Goal: Entertainment & Leisure: Browse casually

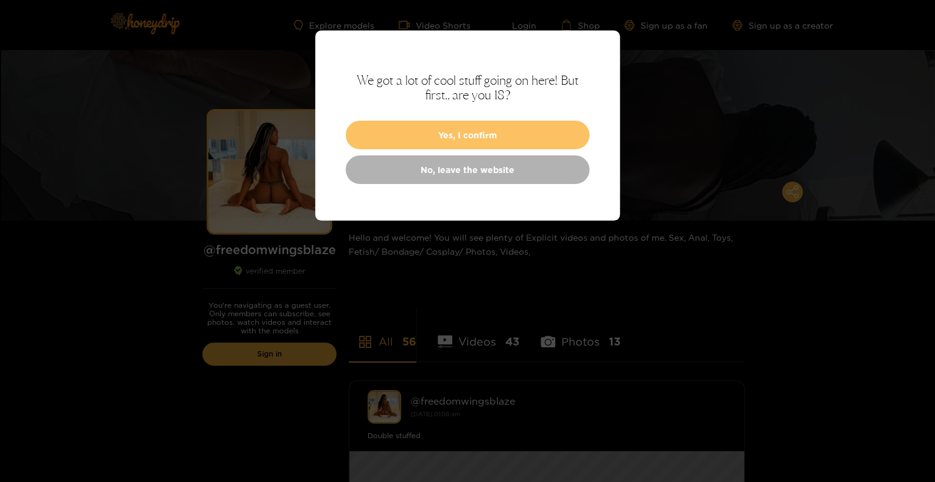
drag, startPoint x: 0, startPoint y: 0, endPoint x: 508, endPoint y: 130, distance: 524.6
click at [508, 130] on button "Yes, I confirm" at bounding box center [468, 135] width 244 height 29
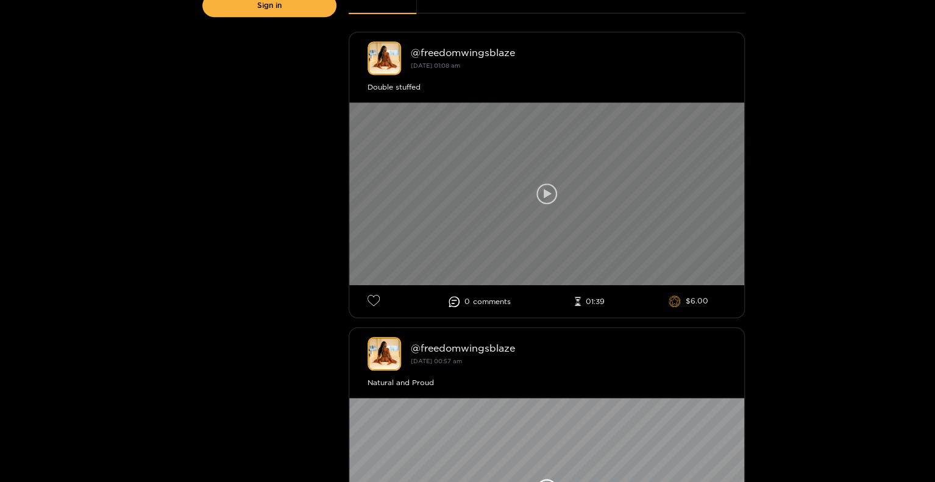
scroll to position [366, 0]
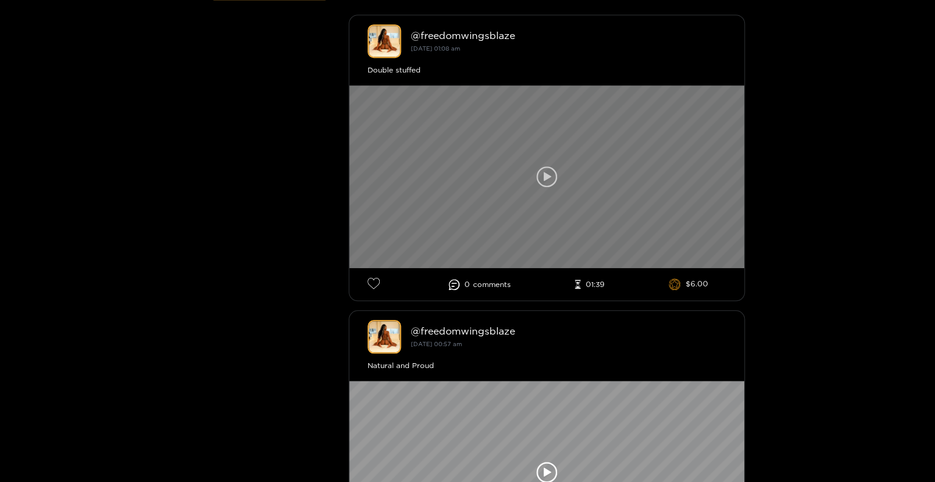
click at [546, 169] on icon at bounding box center [546, 176] width 21 height 21
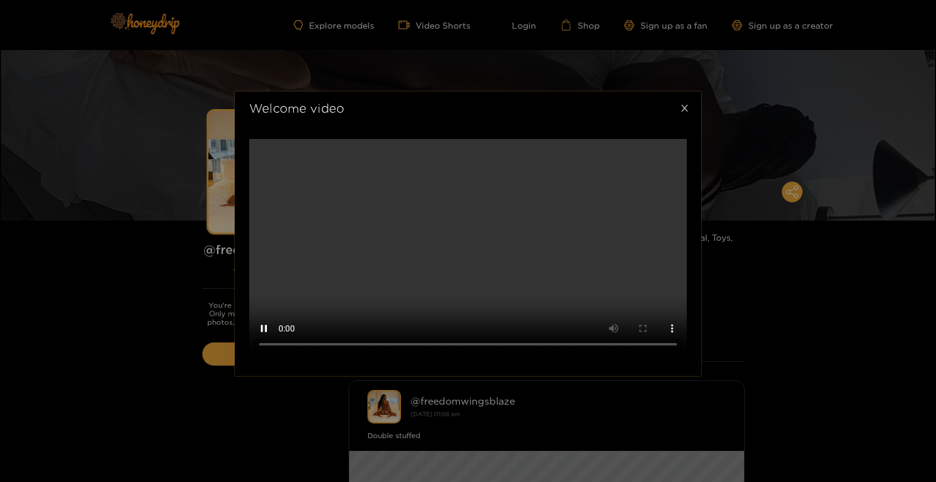
click at [681, 104] on icon "close" at bounding box center [684, 108] width 9 height 9
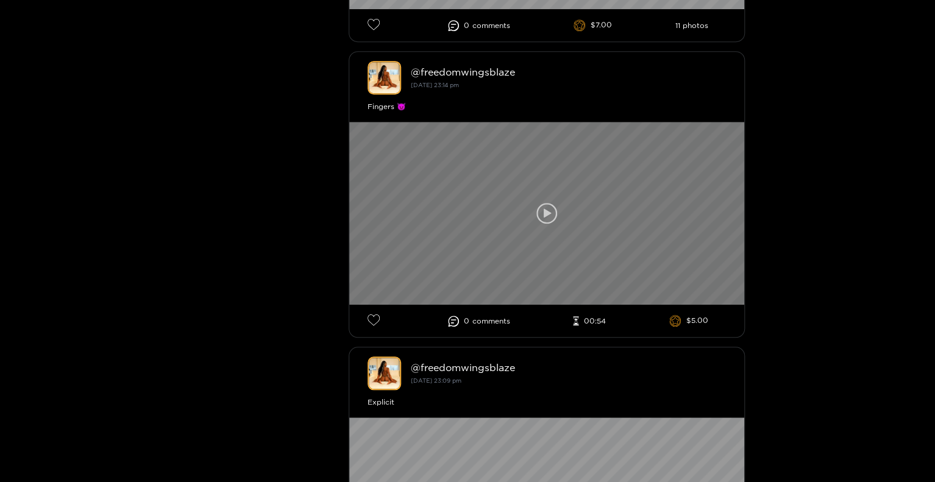
scroll to position [4815, 0]
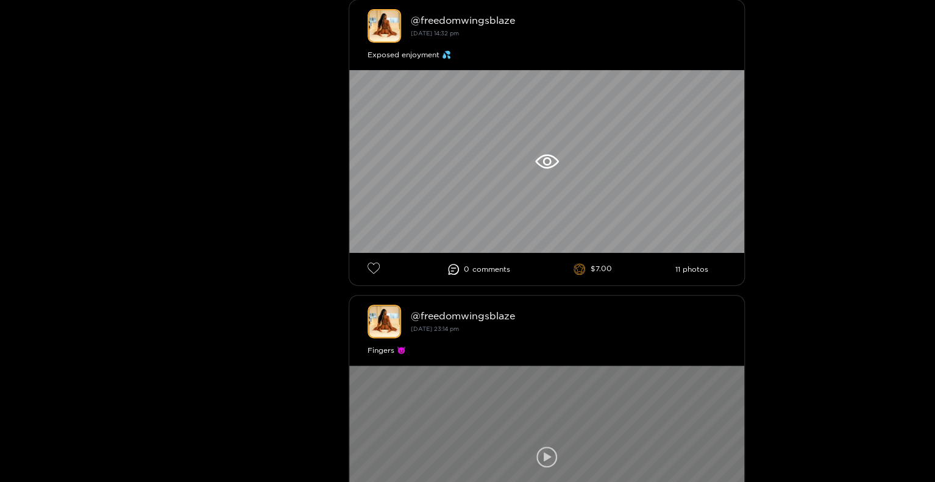
click at [547, 132] on div at bounding box center [546, 161] width 395 height 183
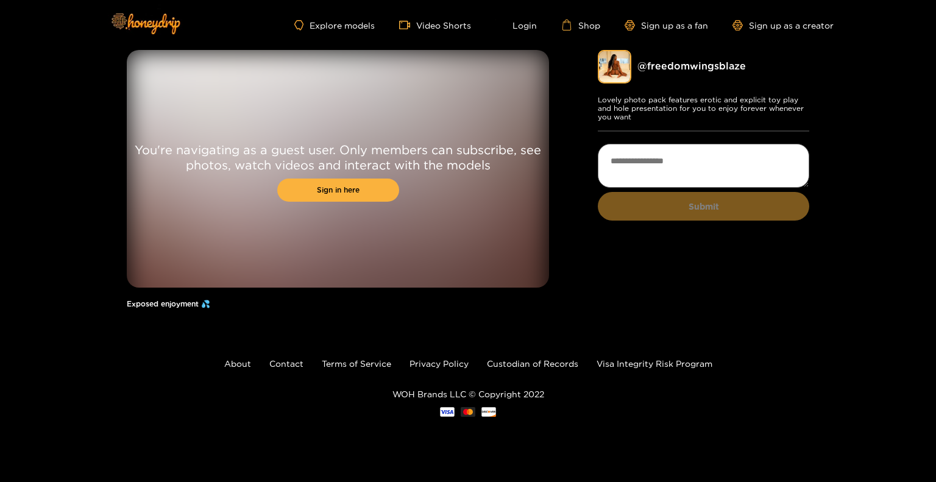
click at [525, 32] on div "Explore models Video Shorts Login Shop Sign up as a fan Sign up as a creator" at bounding box center [467, 25] width 731 height 50
click at [524, 23] on link "Login" at bounding box center [515, 25] width 41 height 11
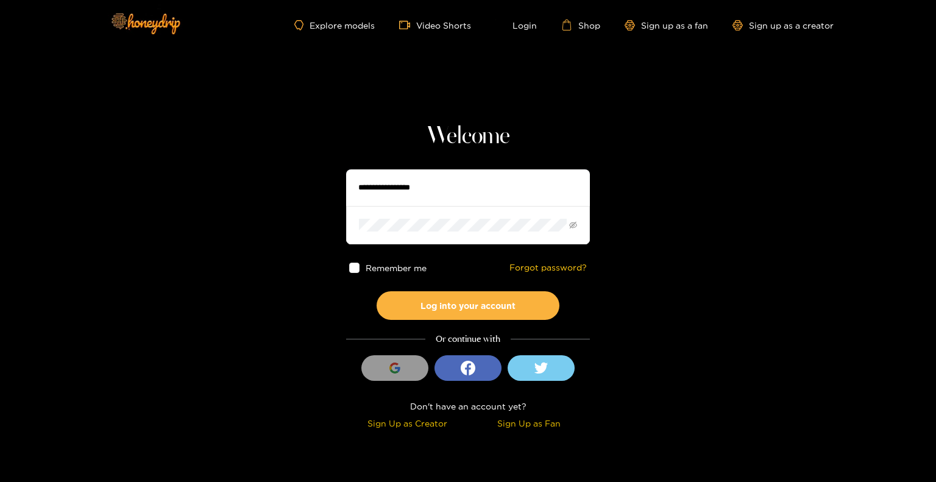
click at [462, 200] on input "text" at bounding box center [468, 187] width 244 height 37
type input "**********"
click at [486, 217] on span at bounding box center [468, 225] width 244 height 38
click at [377, 291] on button "Log into your account" at bounding box center [468, 305] width 183 height 29
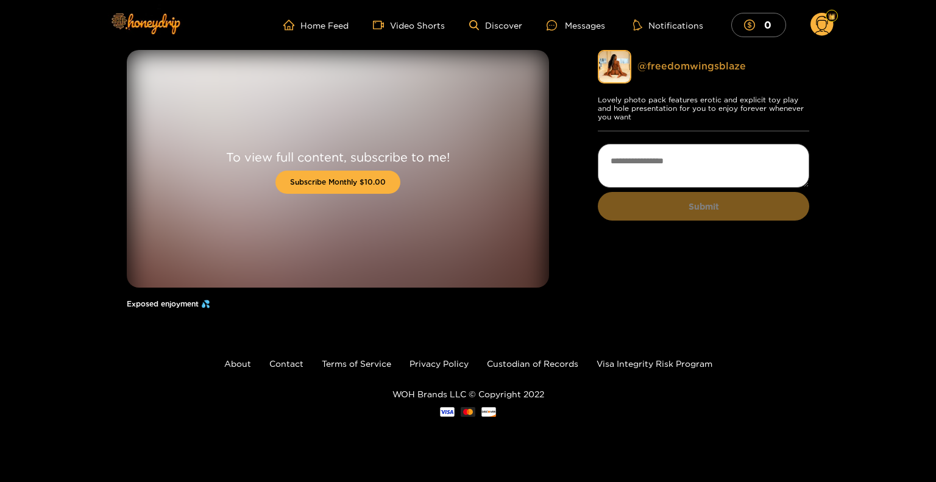
click at [674, 65] on link "@ freedomwingsblaze" at bounding box center [692, 65] width 108 height 11
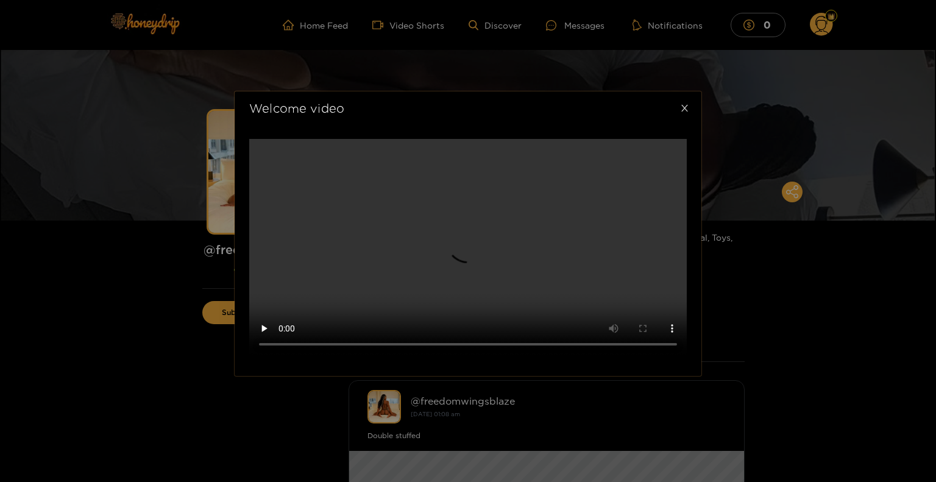
click at [685, 104] on icon "close" at bounding box center [684, 108] width 9 height 9
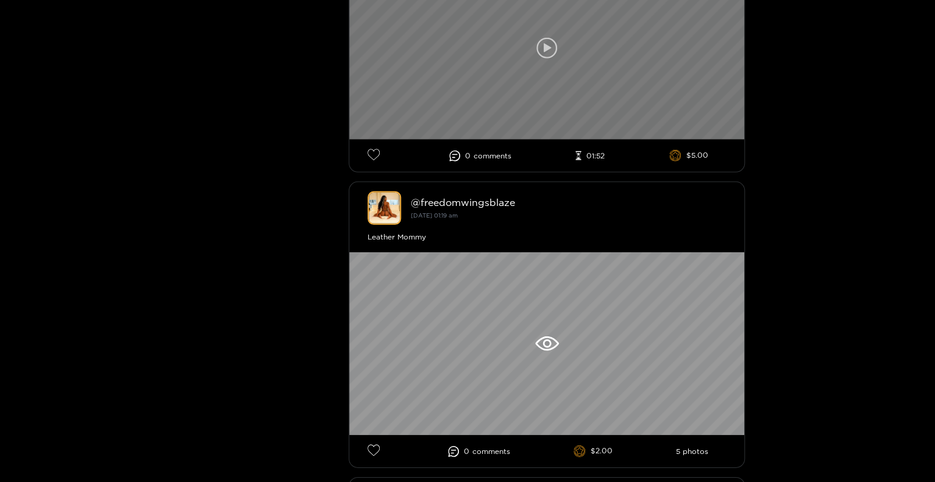
scroll to position [1889, 0]
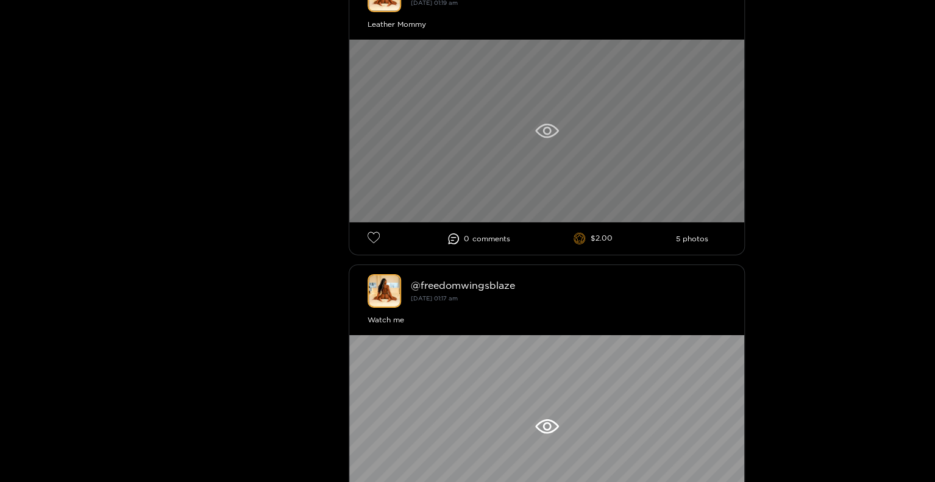
click at [558, 133] on icon at bounding box center [547, 131] width 24 height 15
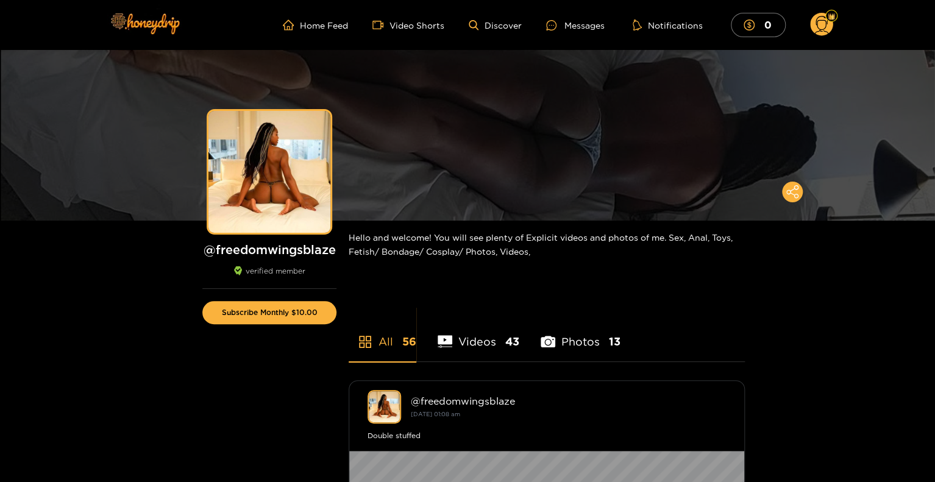
scroll to position [305, 0]
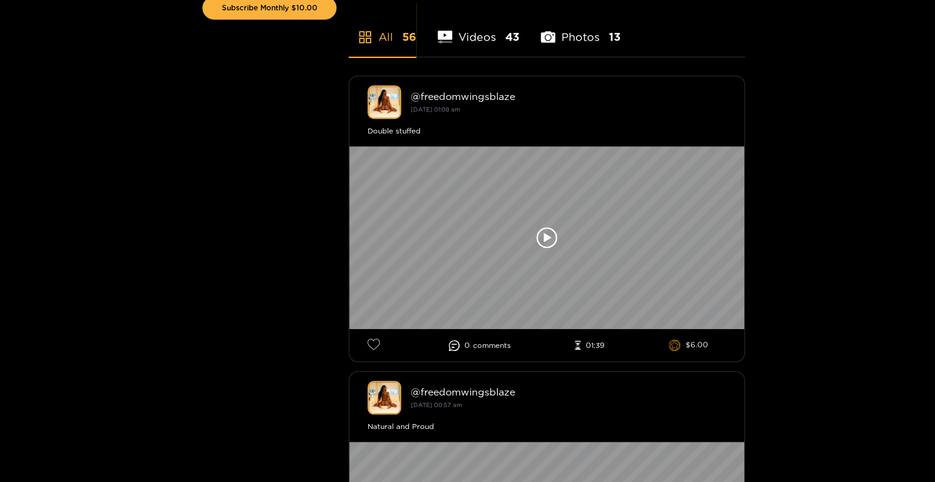
click at [465, 37] on li "Videos 43" at bounding box center [479, 29] width 82 height 55
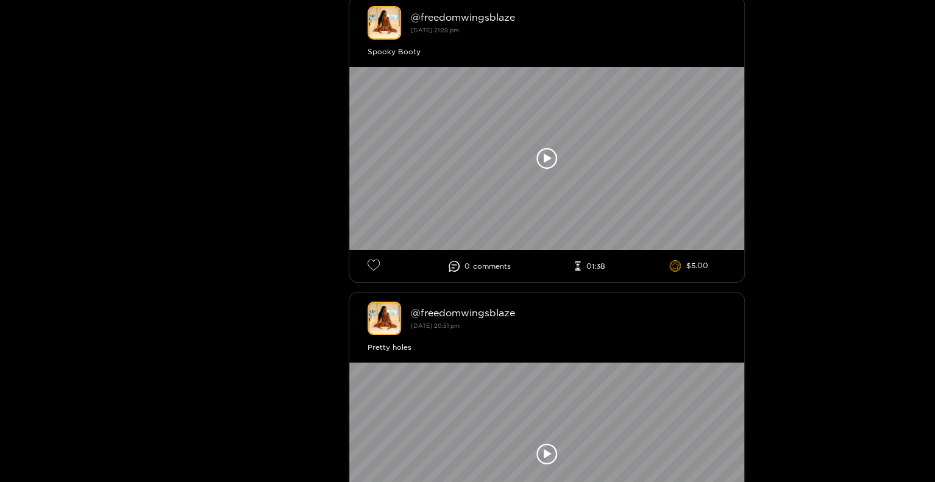
scroll to position [7209, 0]
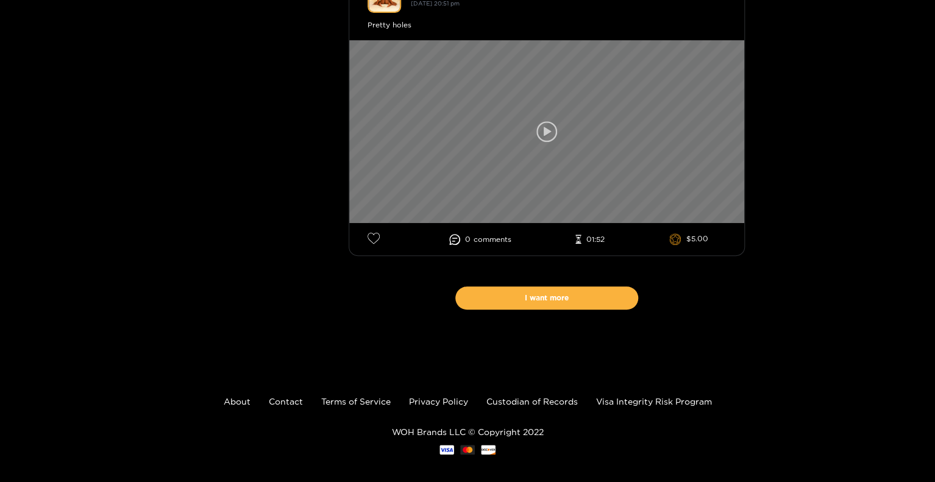
click at [605, 138] on div at bounding box center [546, 131] width 395 height 183
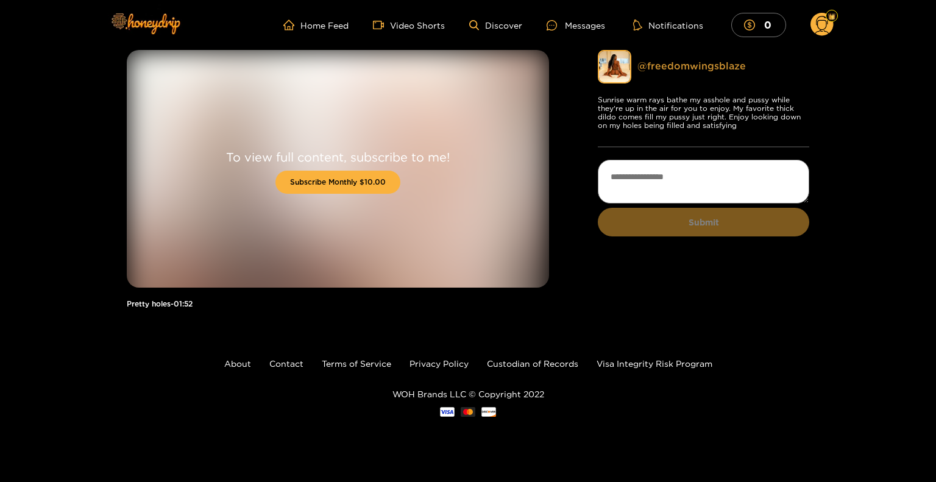
click at [681, 66] on link "@ freedomwingsblaze" at bounding box center [692, 65] width 108 height 11
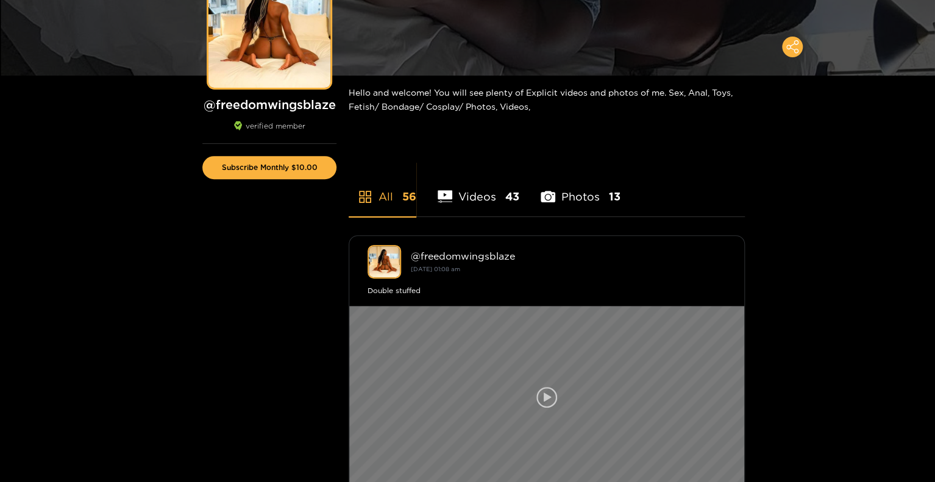
scroll to position [244, 0]
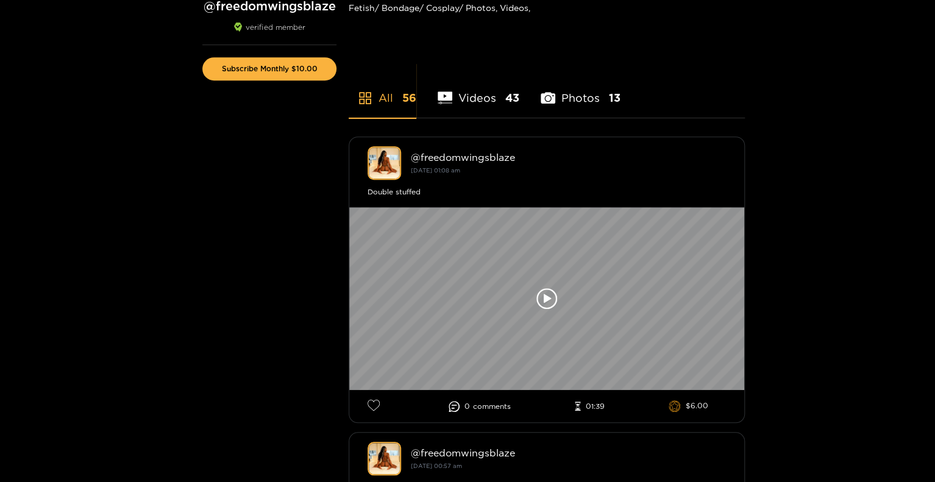
click at [589, 96] on li "Photos 13" at bounding box center [581, 90] width 80 height 55
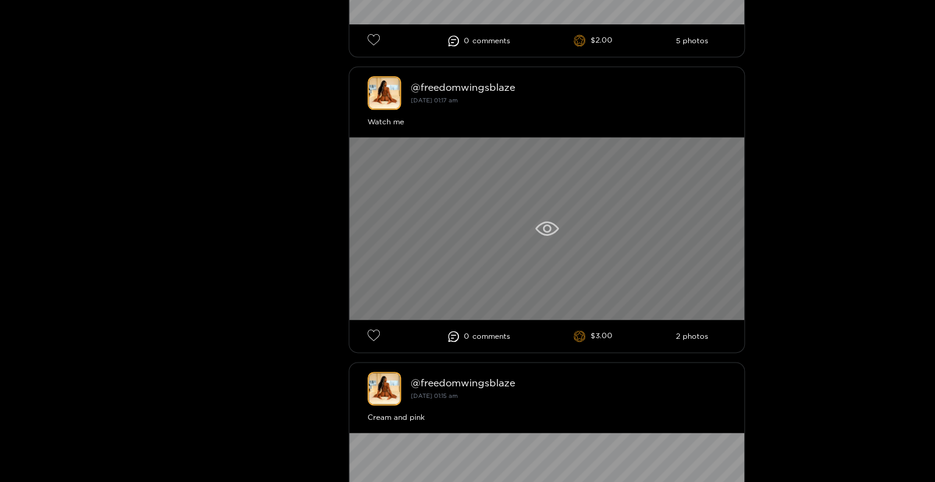
scroll to position [914, 0]
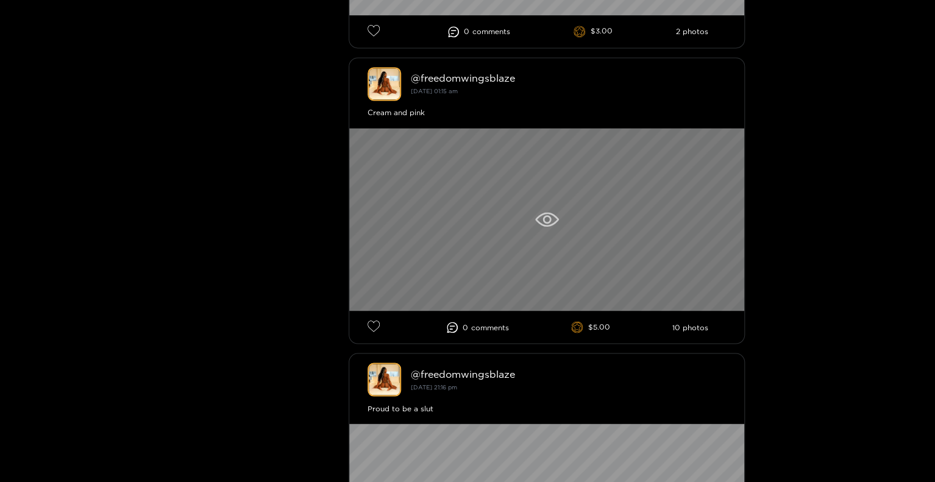
click at [558, 202] on div at bounding box center [546, 219] width 395 height 183
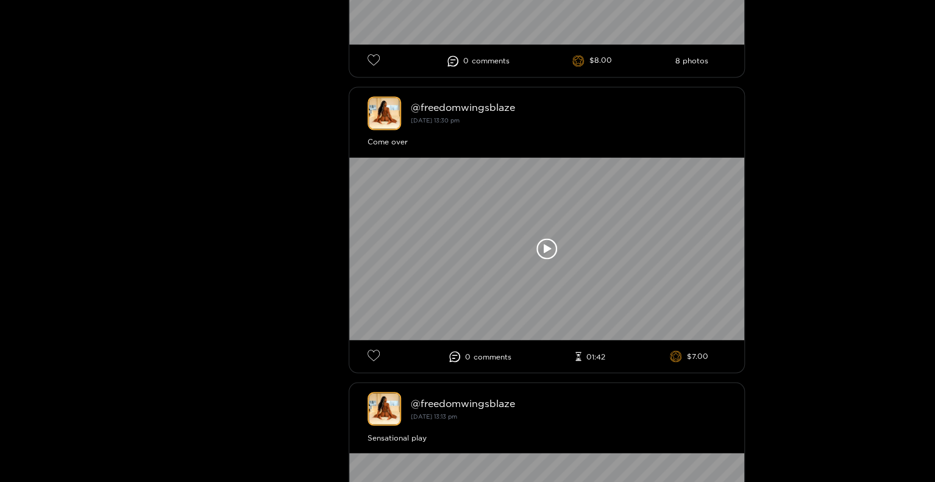
scroll to position [5851, 0]
